Goal: Task Accomplishment & Management: Manage account settings

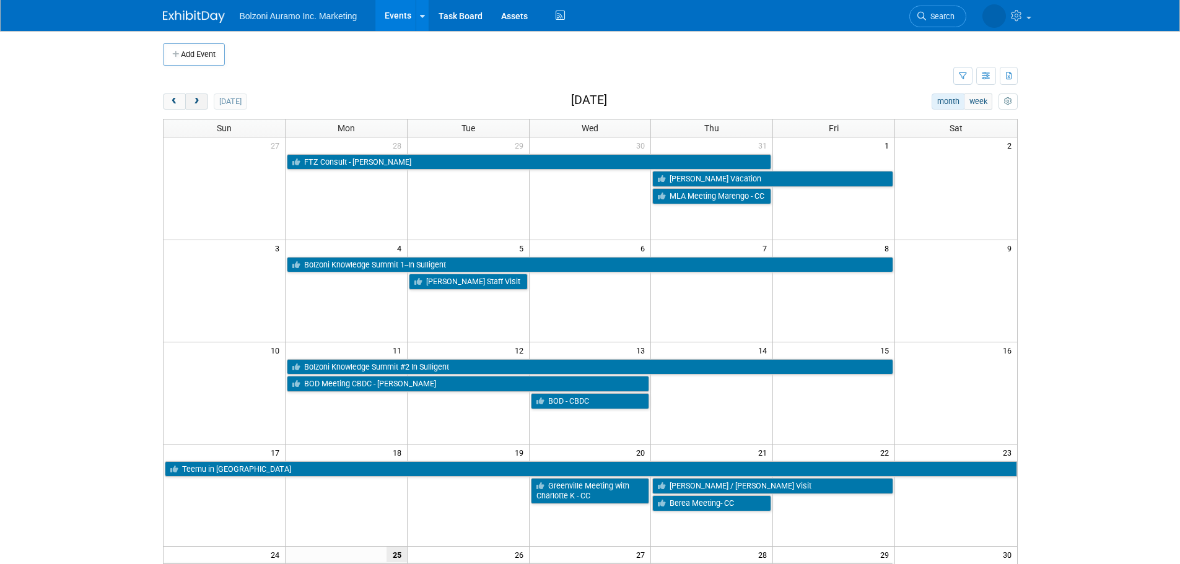
click at [200, 105] on span "next" at bounding box center [196, 102] width 9 height 8
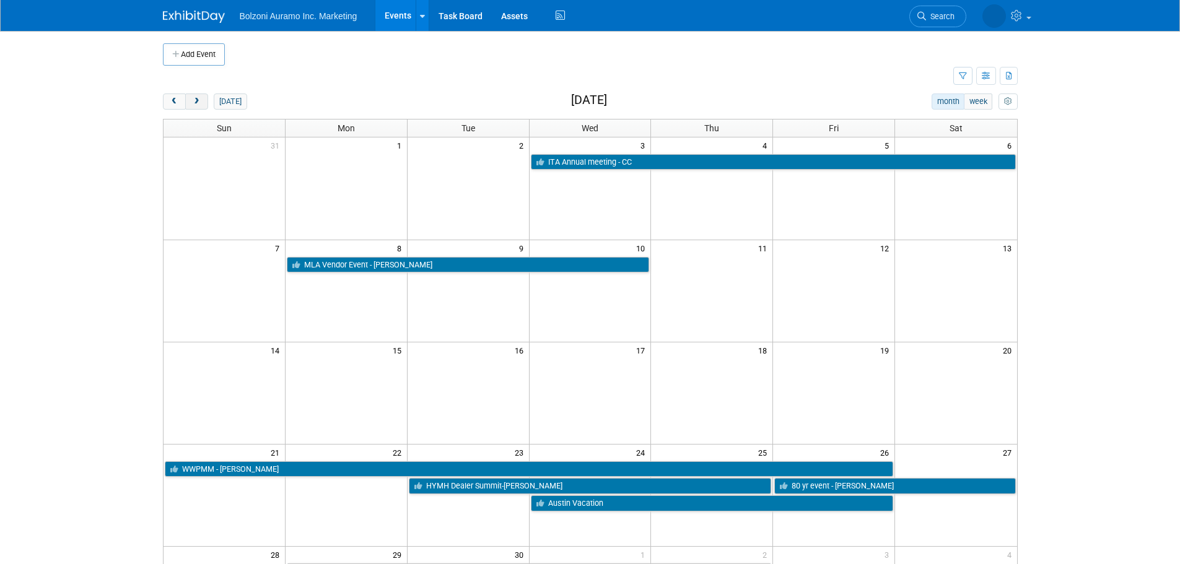
click at [200, 105] on span "next" at bounding box center [196, 102] width 9 height 8
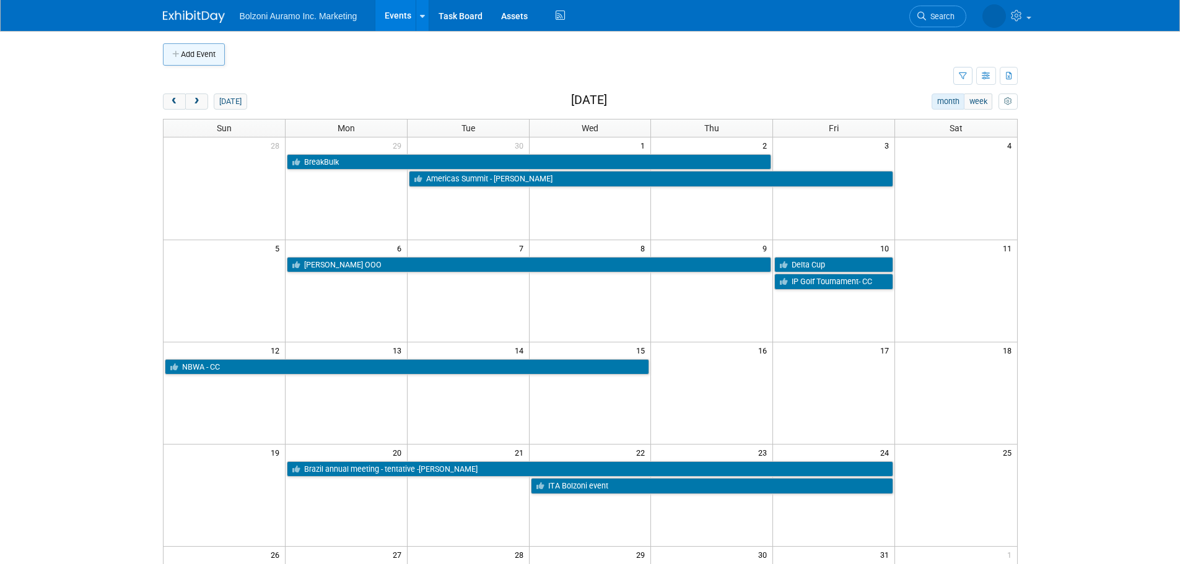
click at [216, 53] on button "Add Event" at bounding box center [194, 54] width 62 height 22
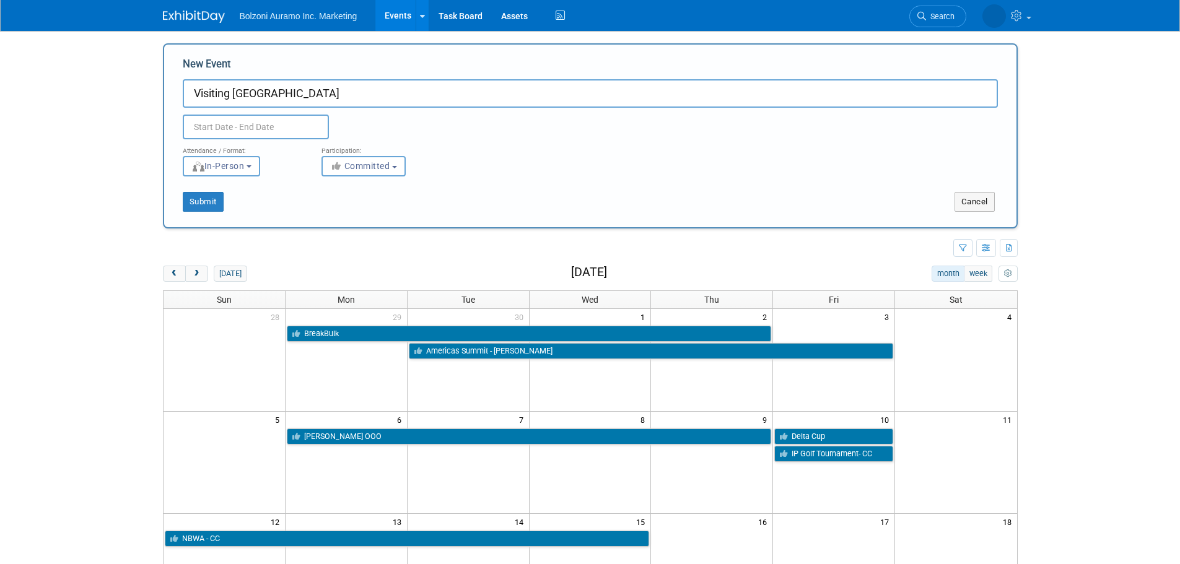
type input "Visiting Greenville"
click at [272, 122] on input "text" at bounding box center [256, 127] width 146 height 25
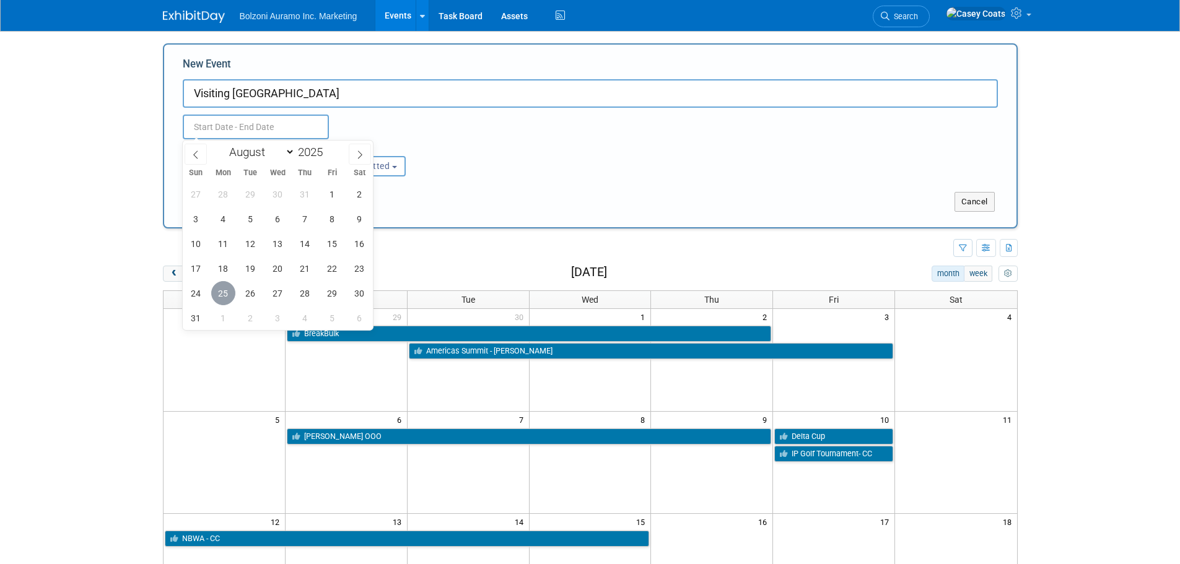
click at [217, 294] on span "25" at bounding box center [223, 293] width 24 height 24
click at [303, 297] on span "28" at bounding box center [305, 293] width 24 height 24
type input "[DATE] to [DATE]"
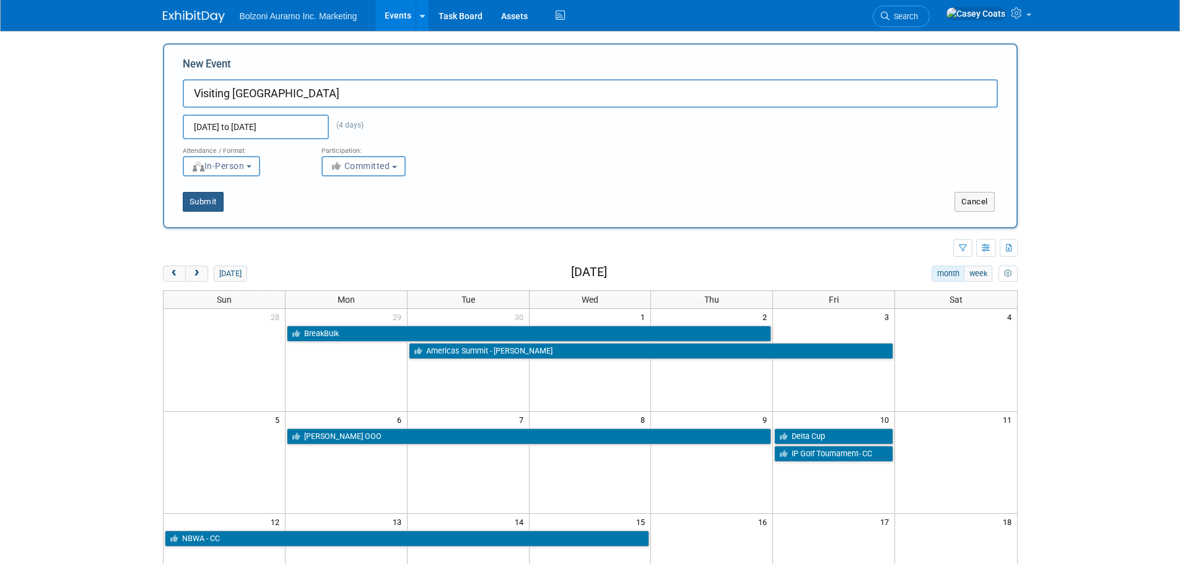
click at [207, 203] on button "Submit" at bounding box center [203, 202] width 41 height 20
type input "Visiting Greenville"
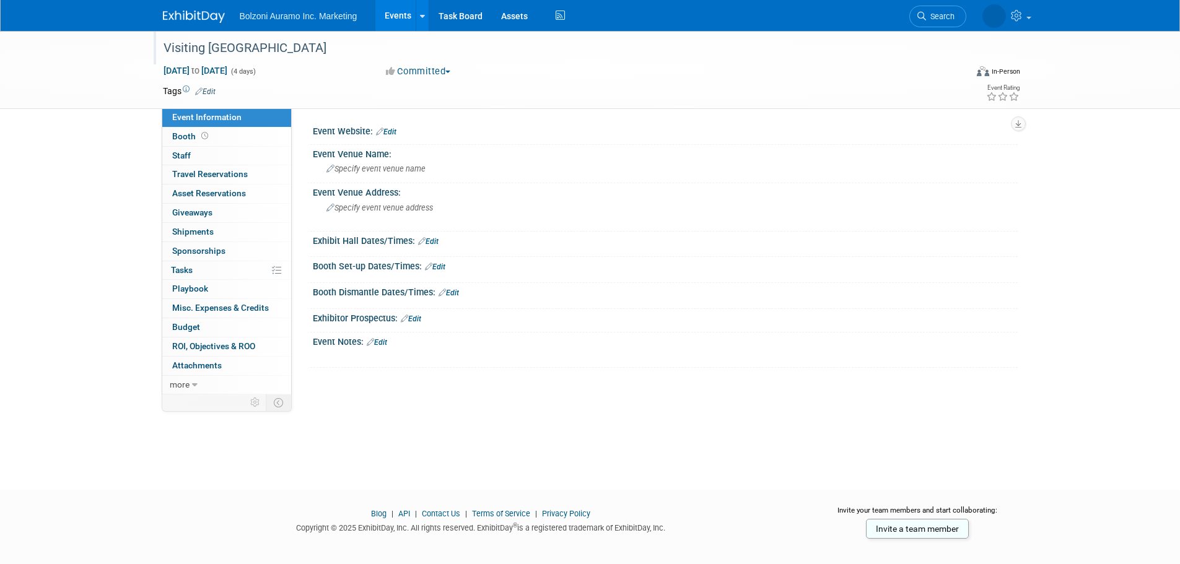
click at [256, 45] on div "Visiting Greenville" at bounding box center [553, 48] width 788 height 22
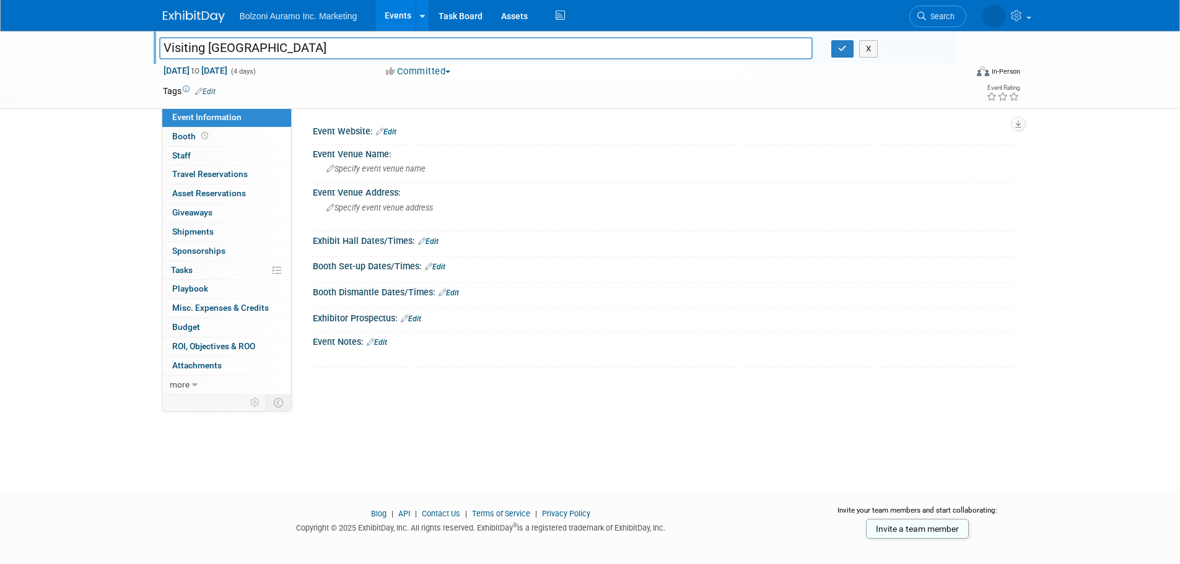
click at [266, 46] on input "Visiting Greenville" at bounding box center [486, 48] width 654 height 22
type input "Visiting [GEOGRAPHIC_DATA] - [PERSON_NAME]"
click at [842, 53] on icon "button" at bounding box center [842, 49] width 9 height 8
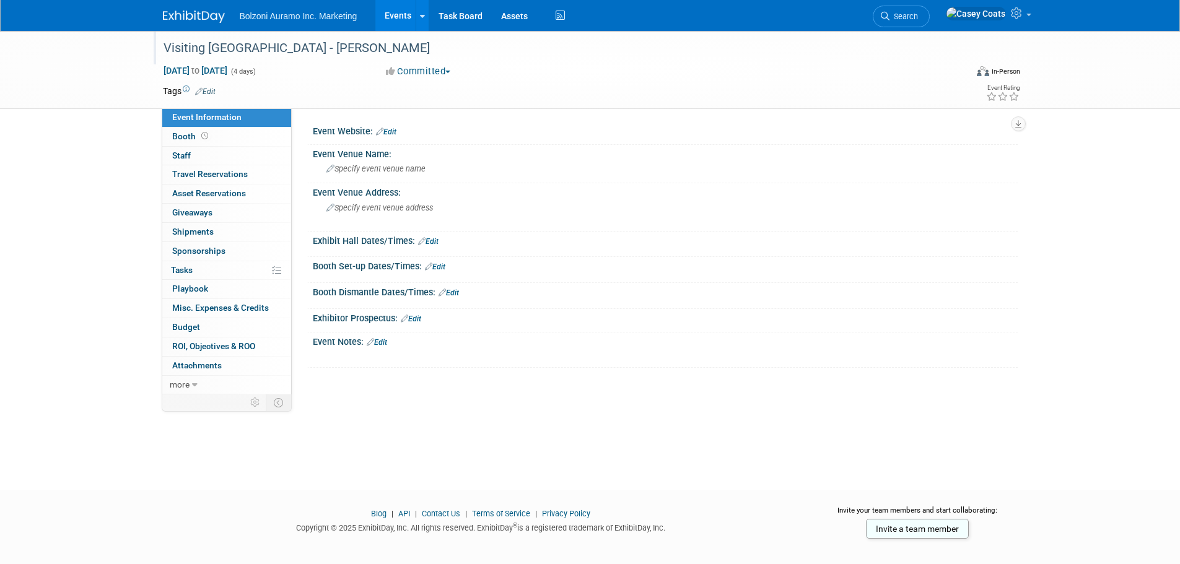
click at [194, 6] on link at bounding box center [201, 11] width 77 height 10
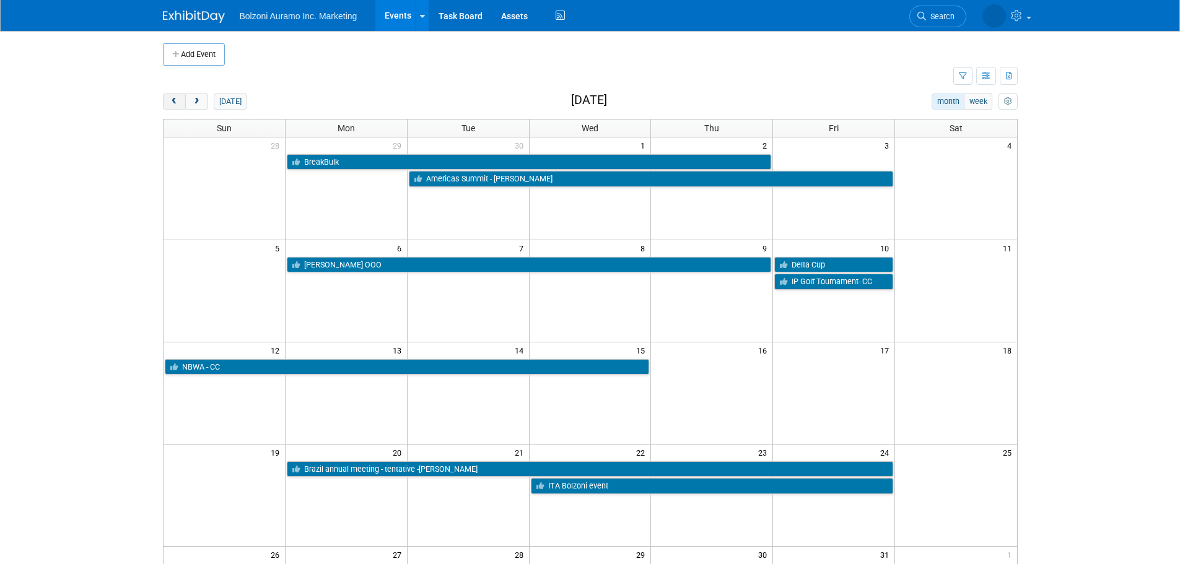
click at [166, 108] on button "prev" at bounding box center [174, 102] width 23 height 16
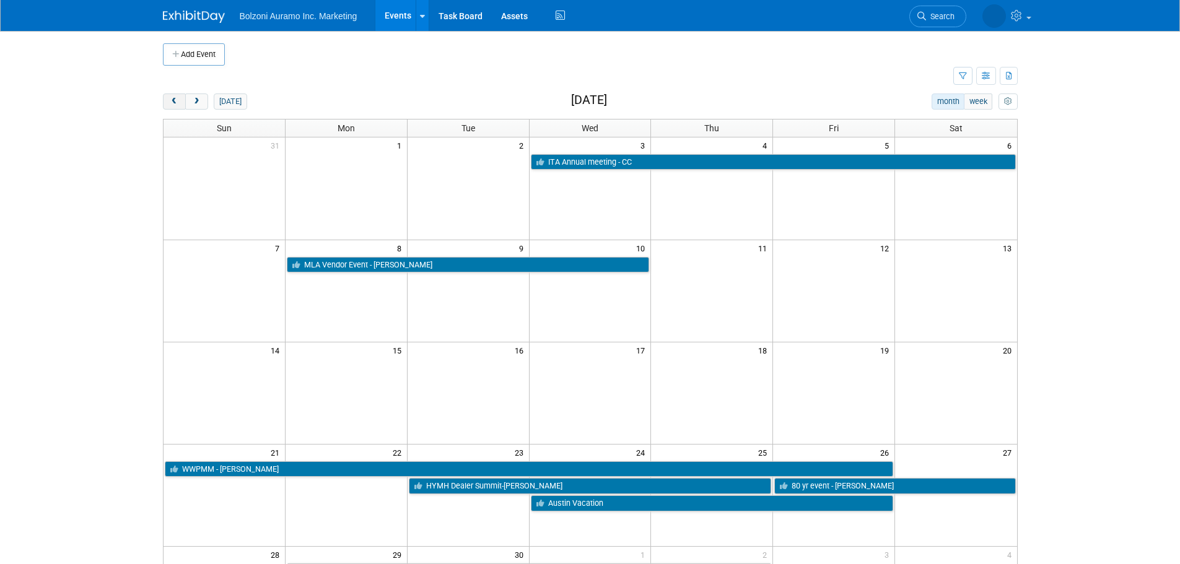
click at [166, 108] on button "prev" at bounding box center [174, 102] width 23 height 16
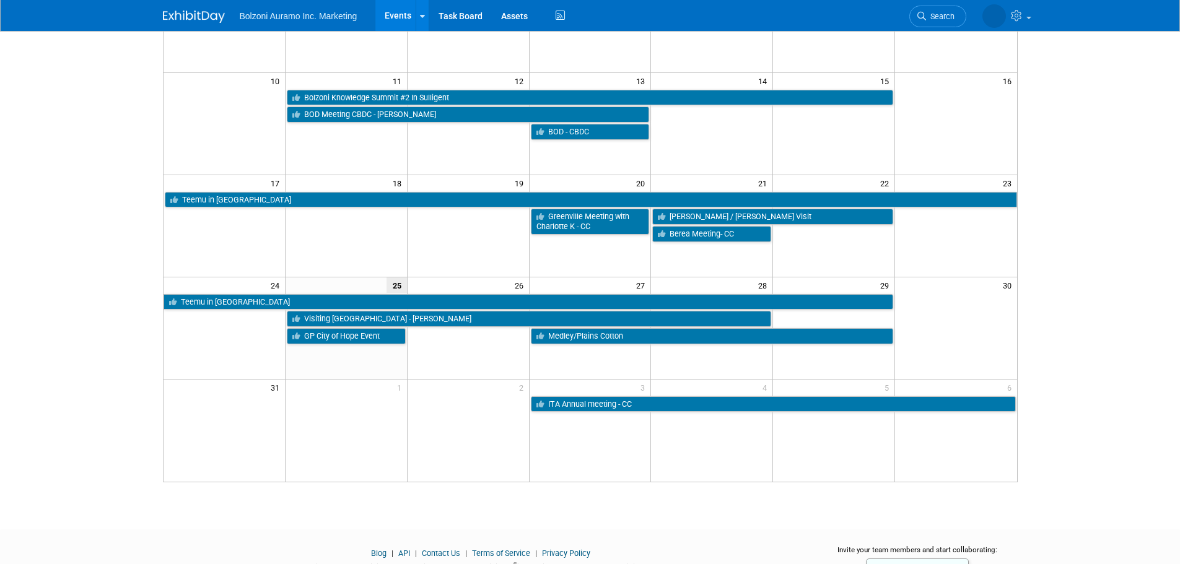
scroll to position [310, 0]
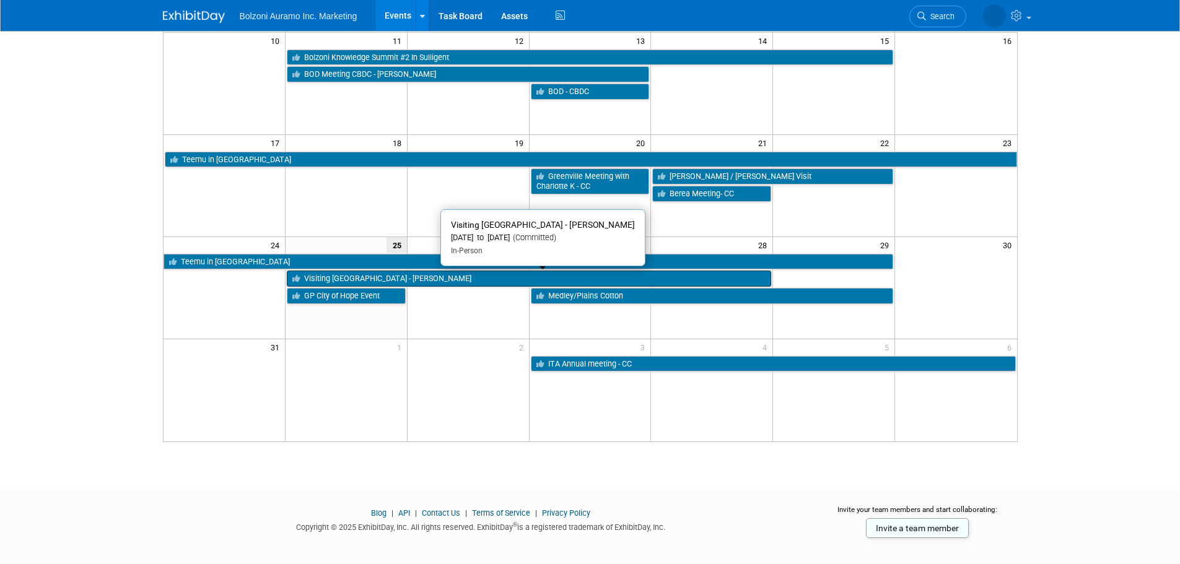
click at [422, 281] on link "Visiting [GEOGRAPHIC_DATA] - [PERSON_NAME]" at bounding box center [529, 279] width 484 height 16
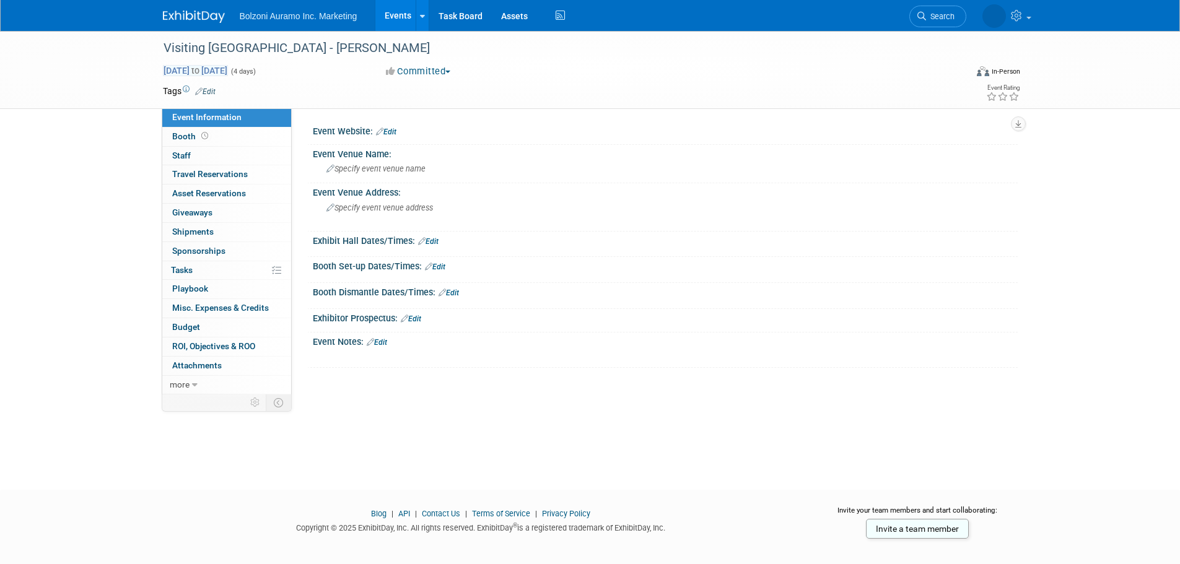
click at [228, 71] on span "[DATE] to [DATE]" at bounding box center [195, 70] width 65 height 11
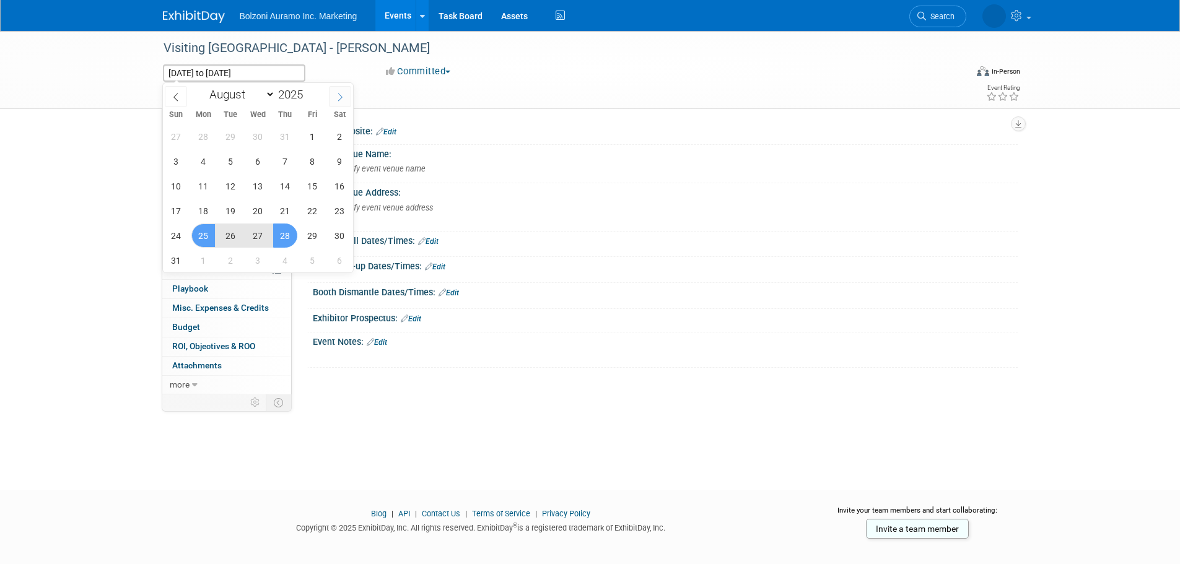
click at [329, 97] on span at bounding box center [340, 96] width 22 height 21
click at [336, 96] on icon at bounding box center [340, 97] width 9 height 9
select select "9"
click at [201, 233] on span "27" at bounding box center [203, 236] width 24 height 24
type input "Oct 27, 2025"
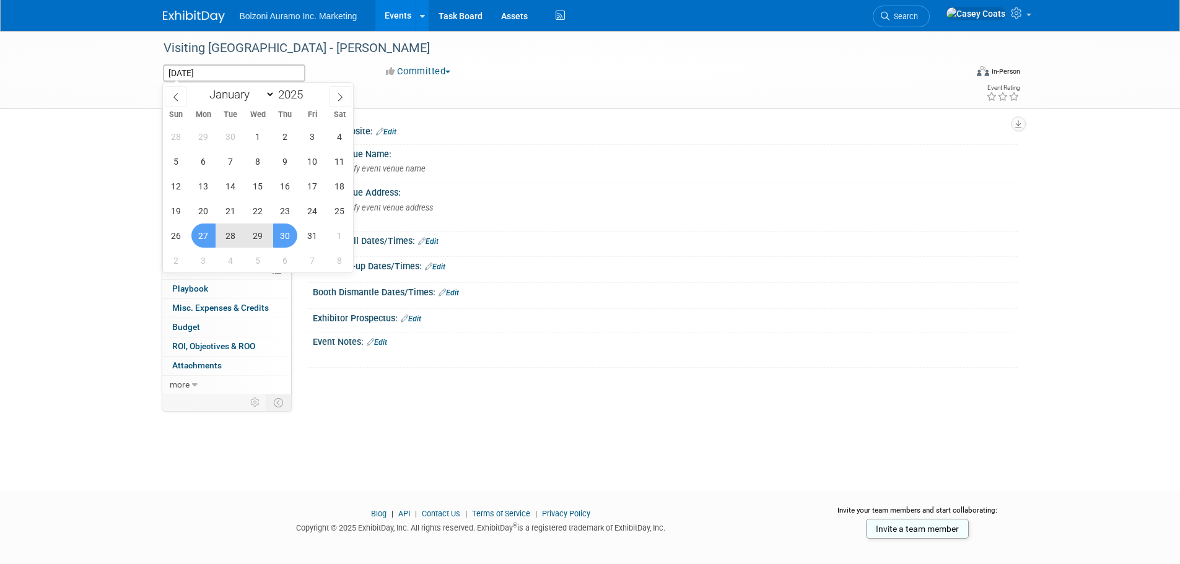
click at [283, 233] on span "30" at bounding box center [285, 236] width 24 height 24
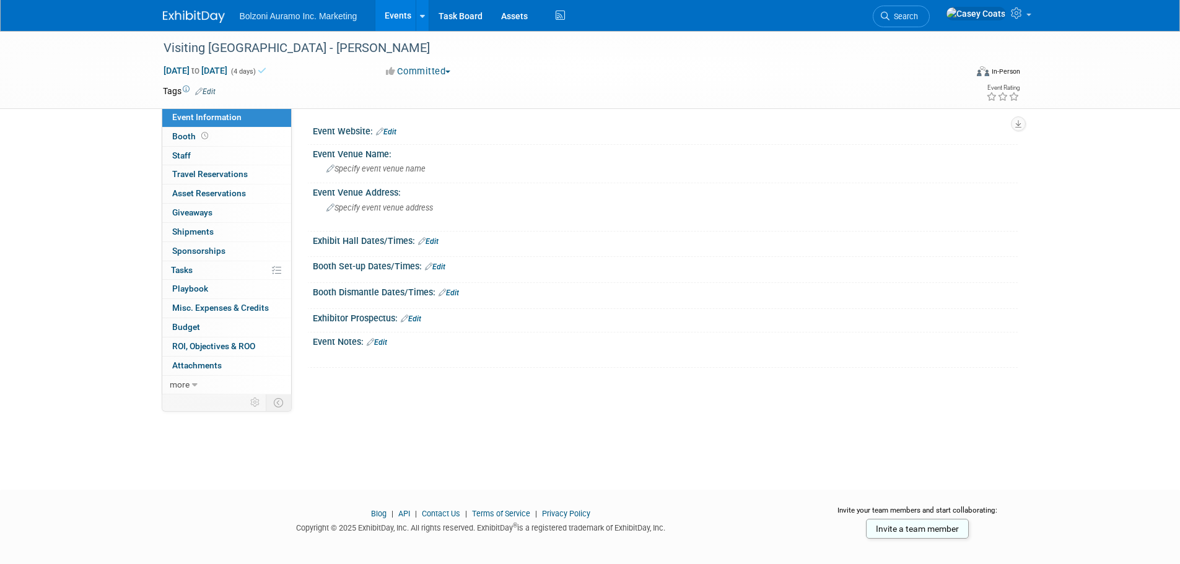
click at [197, 17] on img at bounding box center [194, 17] width 62 height 12
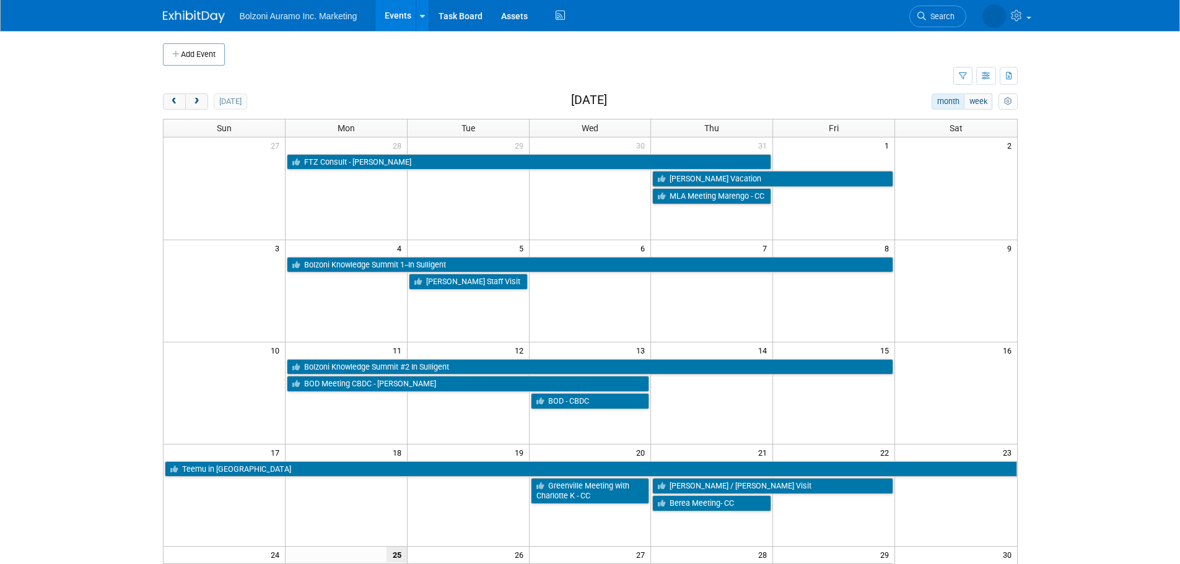
click at [199, 91] on div "Add Event New Event Duplicate Event Warning There is another event in your work…" at bounding box center [590, 404] width 873 height 746
click at [199, 99] on span "next" at bounding box center [196, 102] width 9 height 8
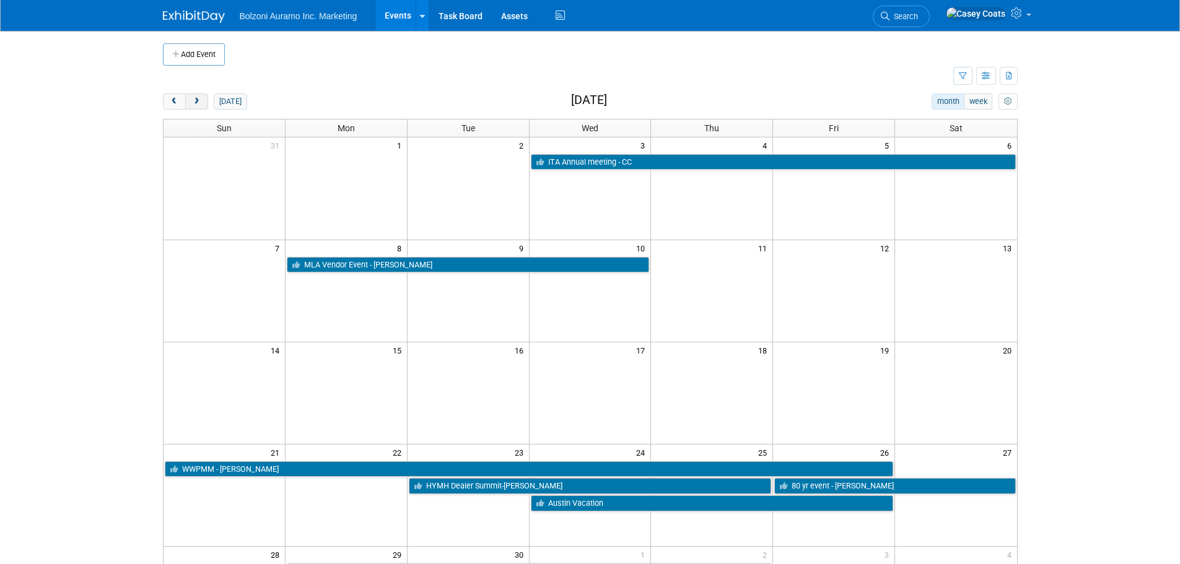
click at [199, 99] on span "next" at bounding box center [196, 102] width 9 height 8
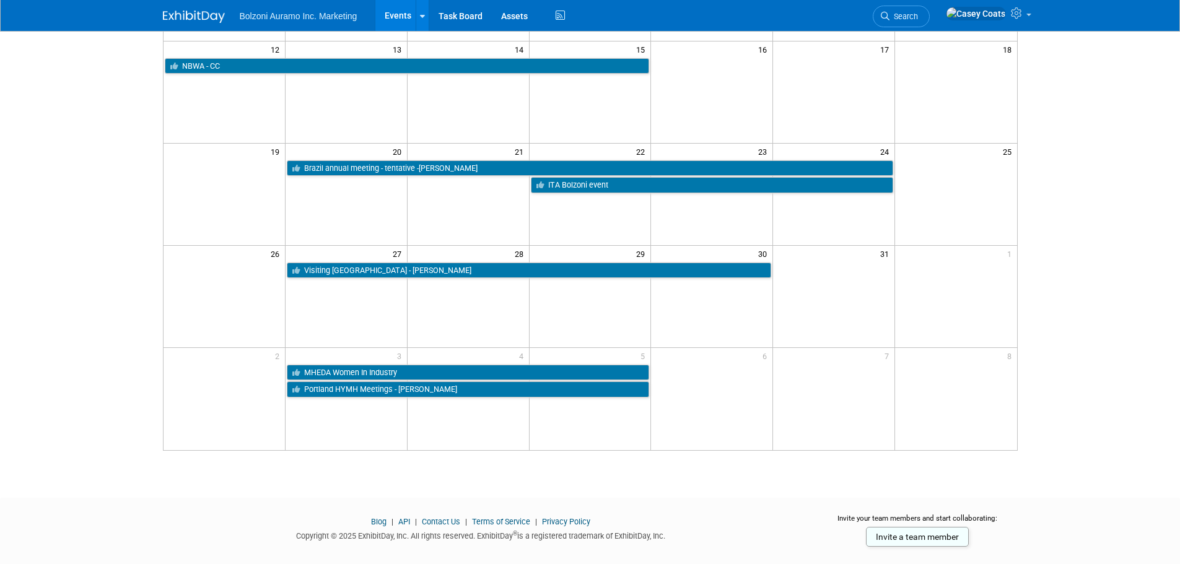
scroll to position [322, 0]
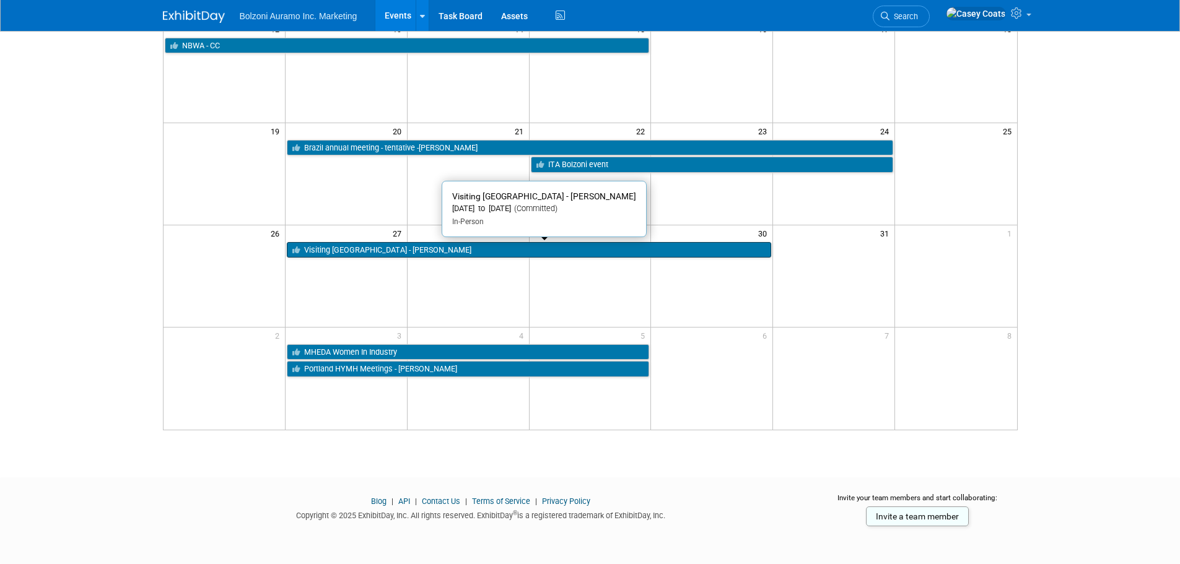
click at [546, 247] on link "Visiting Greenville - Hannah" at bounding box center [529, 250] width 484 height 16
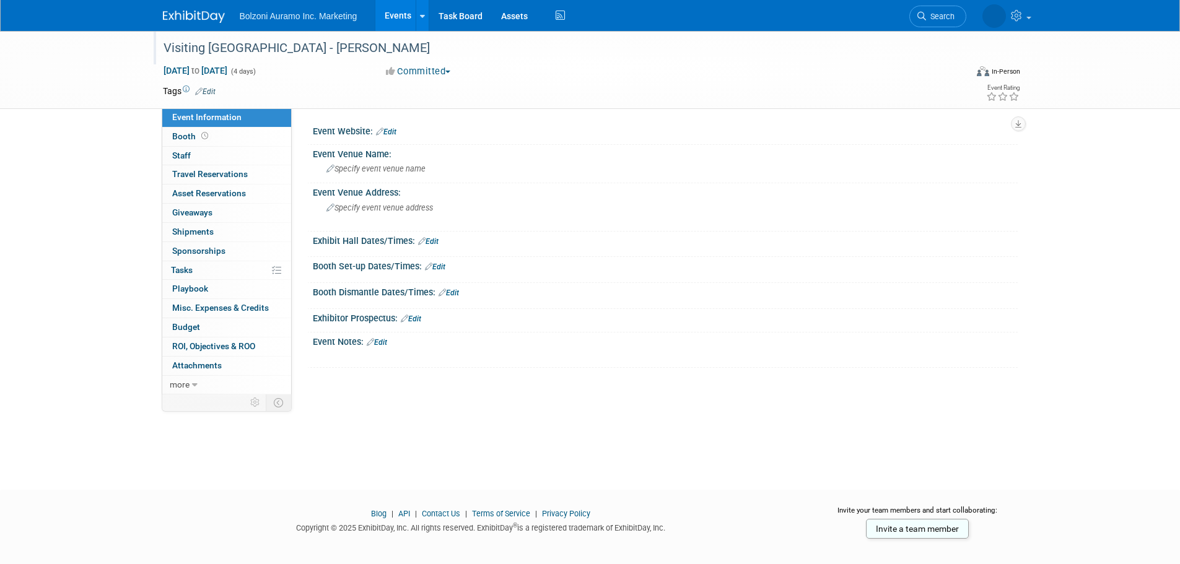
click at [207, 53] on div "Visiting [GEOGRAPHIC_DATA] - [PERSON_NAME]" at bounding box center [553, 48] width 788 height 22
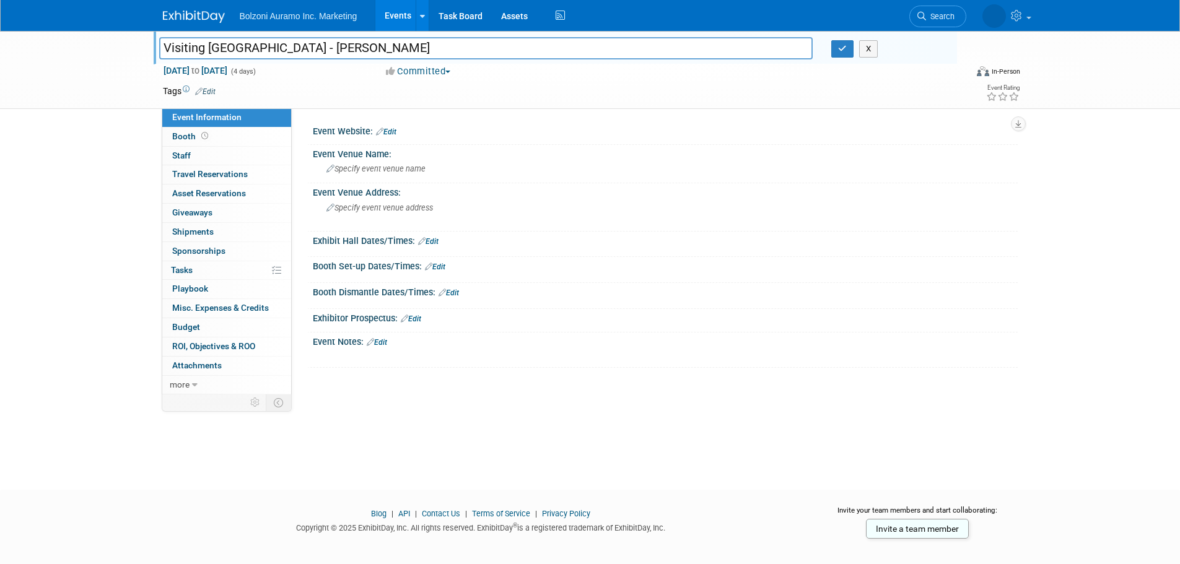
click at [207, 47] on input "Visiting Greenville - Hannah" at bounding box center [486, 48] width 654 height 22
click at [219, 47] on input "Greenville - Hannah" at bounding box center [486, 48] width 654 height 22
type input "Greenville Meeting - [PERSON_NAME]"
click at [841, 46] on icon "button" at bounding box center [842, 49] width 9 height 8
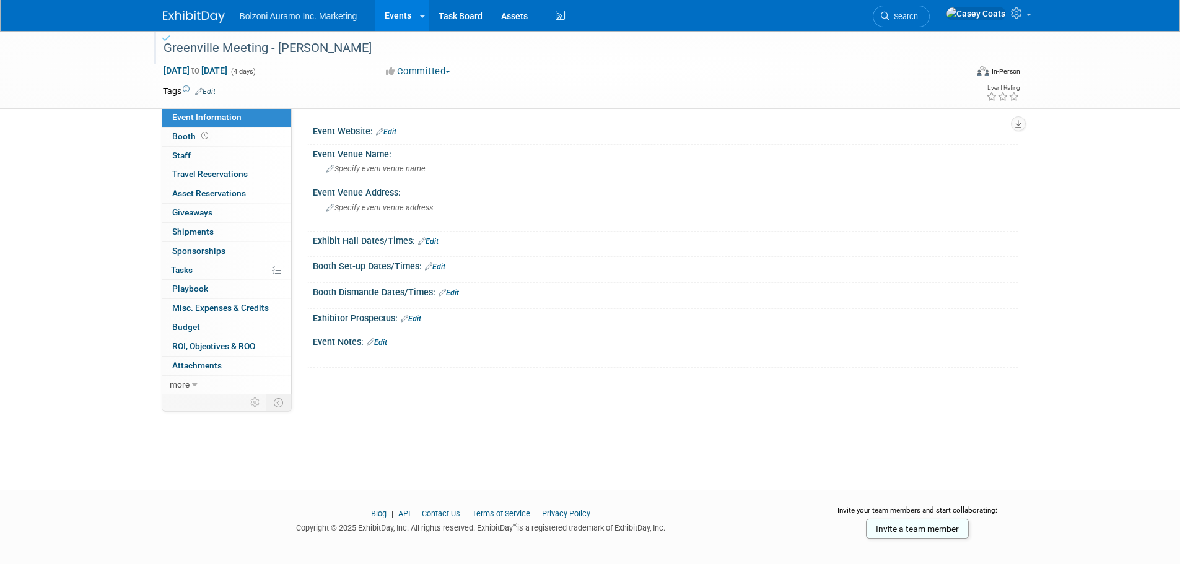
click at [189, 15] on img at bounding box center [194, 17] width 62 height 12
